Goal: Find specific page/section: Find specific page/section

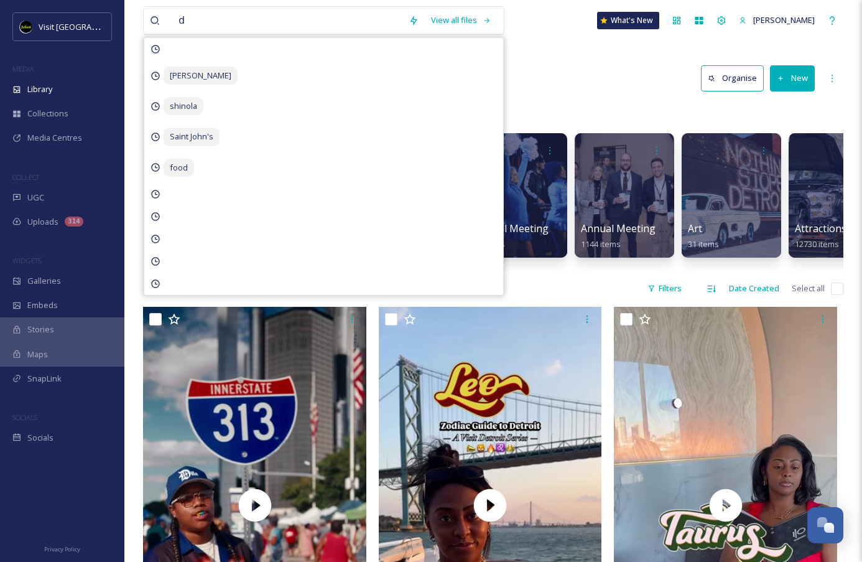
scroll to position [1242, 0]
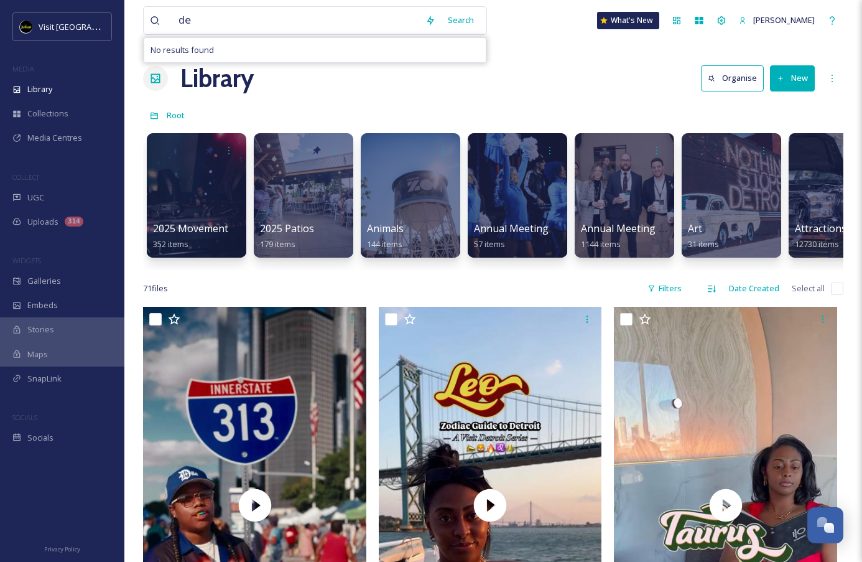
type input "d"
type input "harvest fest"
click at [474, 23] on div "Search" at bounding box center [461, 20] width 39 height 24
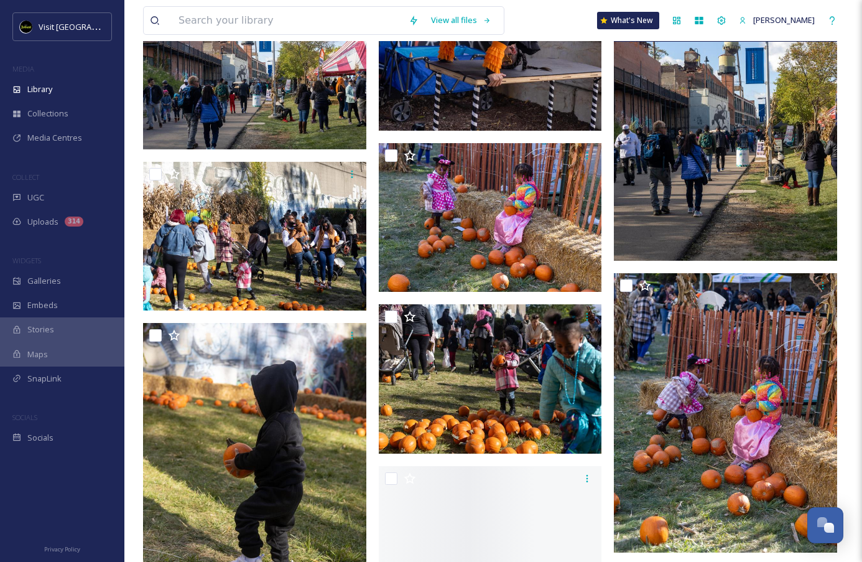
scroll to position [1910, 0]
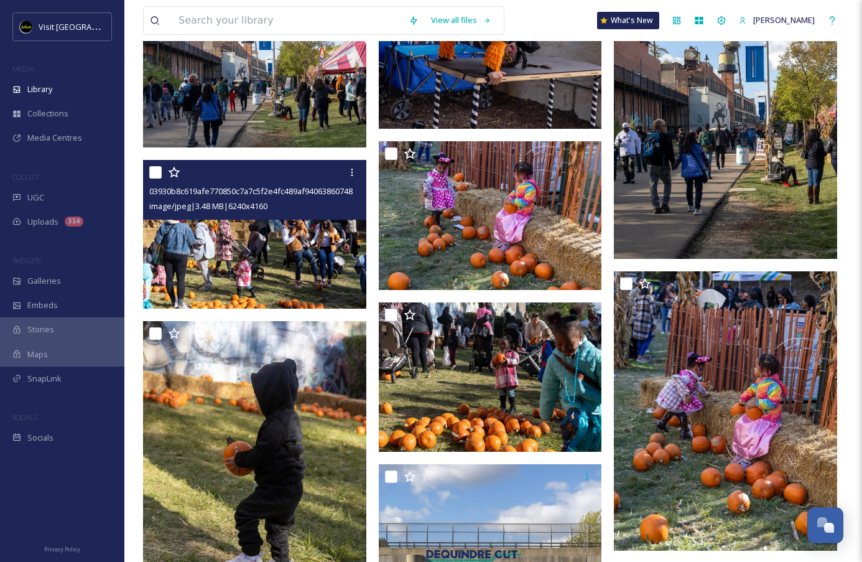
click at [284, 226] on img at bounding box center [254, 234] width 223 height 149
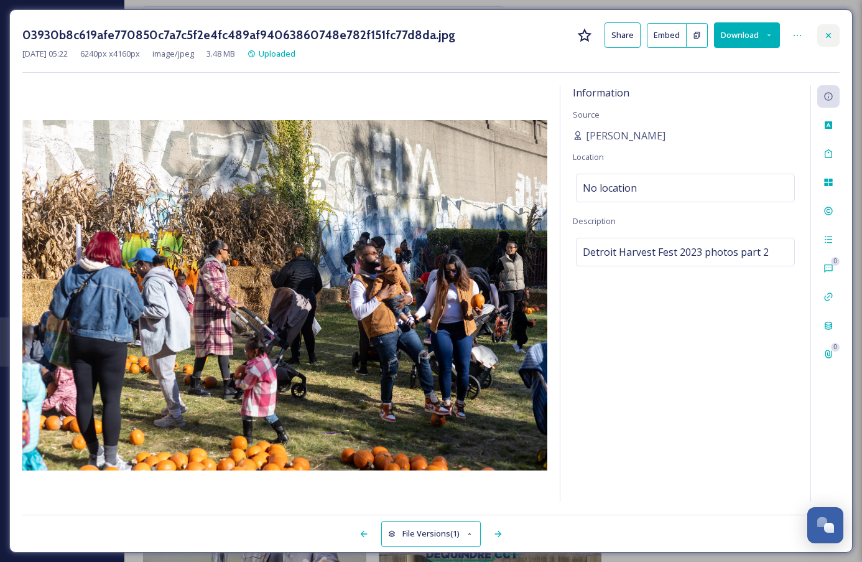
click at [833, 39] on icon at bounding box center [829, 35] width 10 height 10
